Goal: Task Accomplishment & Management: Manage account settings

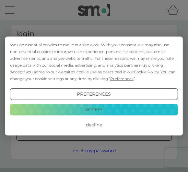
click at [99, 127] on button "Decline" at bounding box center [93, 125] width 167 height 12
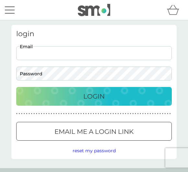
click at [148, 59] on input "Email" at bounding box center [93, 53] width 155 height 14
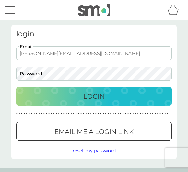
type input "michael.panong3@gmail.com"
click at [138, 94] on div "Login" at bounding box center [94, 96] width 142 height 10
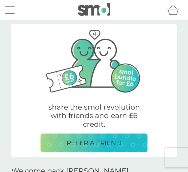
click at [11, 9] on button "menu" at bounding box center [10, 10] width 10 height 12
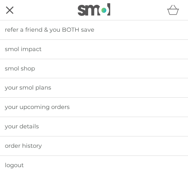
click at [93, 166] on link "logout" at bounding box center [94, 165] width 188 height 19
